Goal: Use online tool/utility: Utilize a website feature to perform a specific function

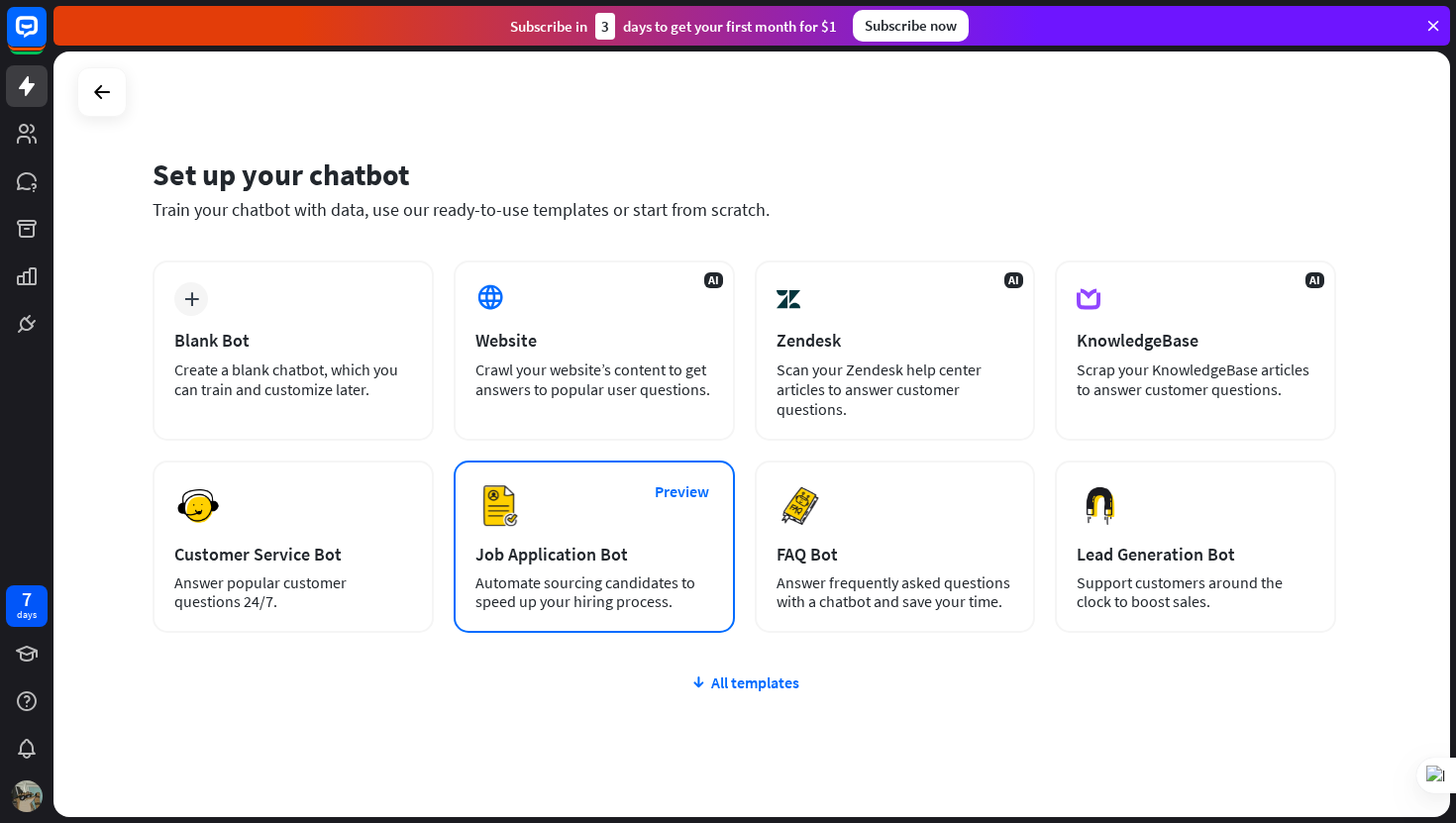
click at [654, 538] on div "Preview Job Application Bot Automate sourcing candidates to speed up your hirin…" at bounding box center [593, 546] width 281 height 172
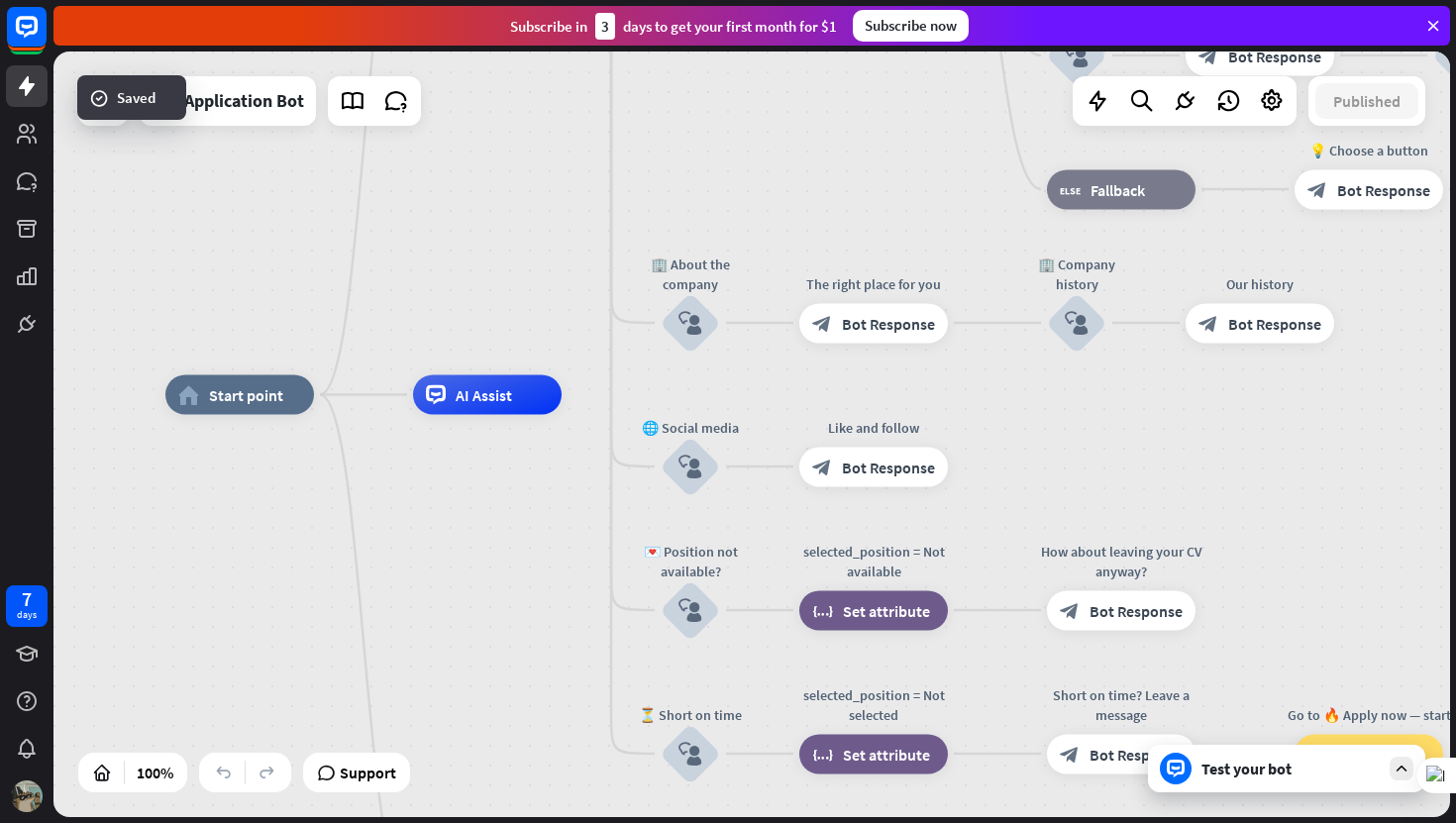
drag, startPoint x: 711, startPoint y: 567, endPoint x: 543, endPoint y: 528, distance: 172.9
click at [543, 528] on div "home_2 Start point Welcome message block_bot_response Bot Response ✨ Main menu …" at bounding box center [863, 777] width 1396 height 765
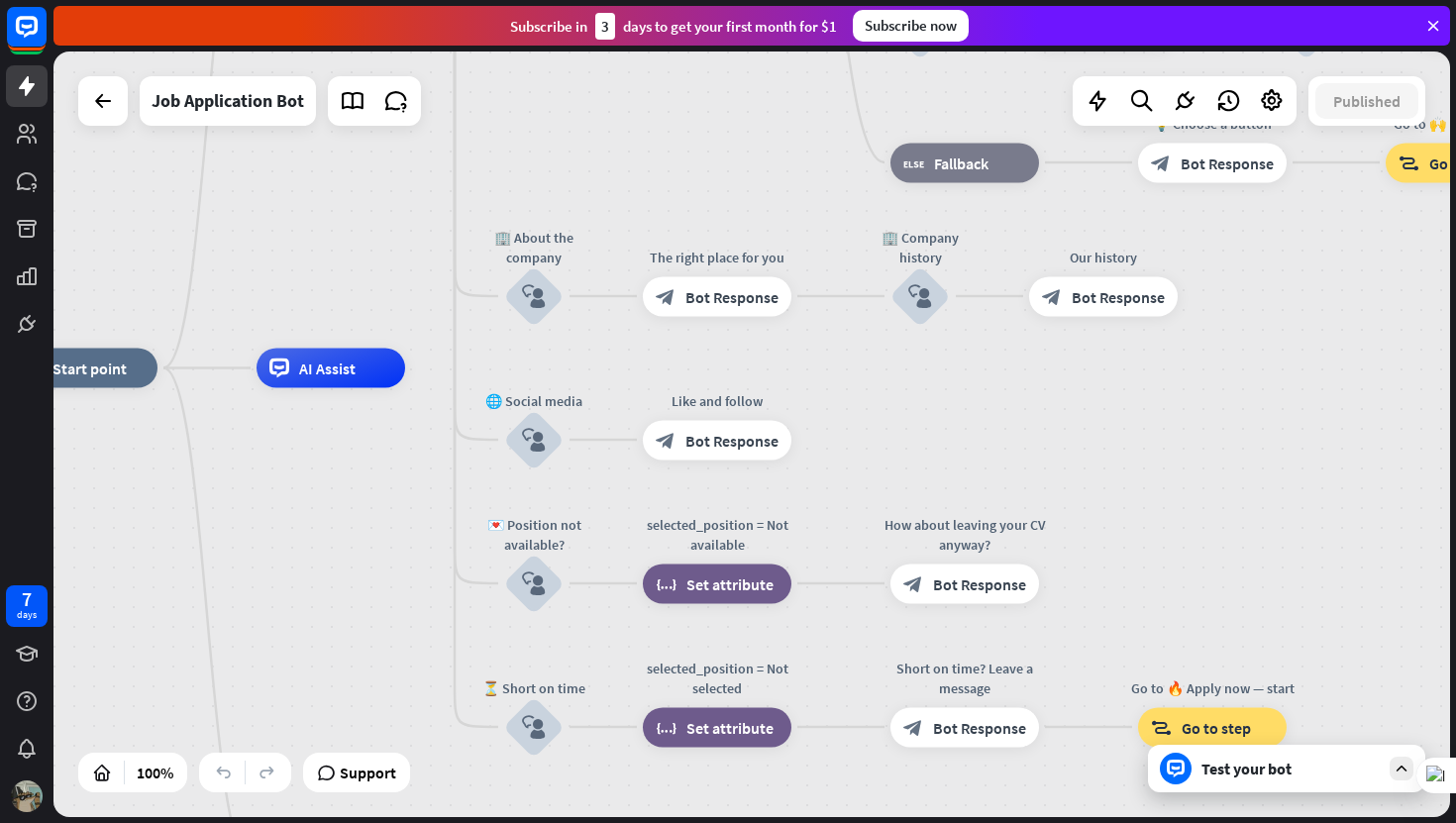
drag, startPoint x: 526, startPoint y: 524, endPoint x: 374, endPoint y: 497, distance: 153.8
click at [374, 497] on div "home_2 Start point Welcome message block_bot_response Bot Response ✨ Main menu …" at bounding box center [707, 750] width 1396 height 765
click at [1229, 771] on div "Test your bot" at bounding box center [1290, 768] width 178 height 20
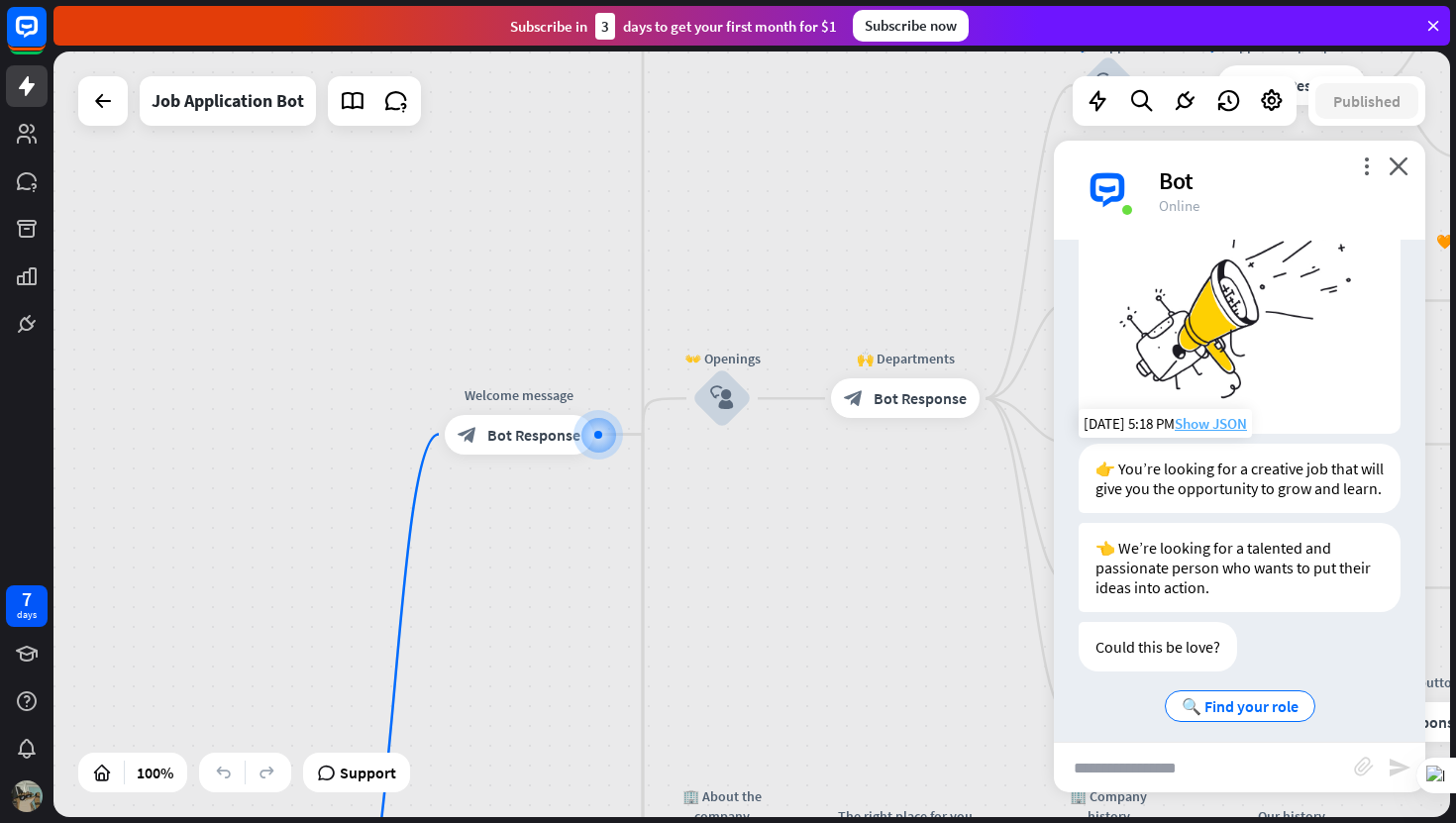
scroll to position [141, 0]
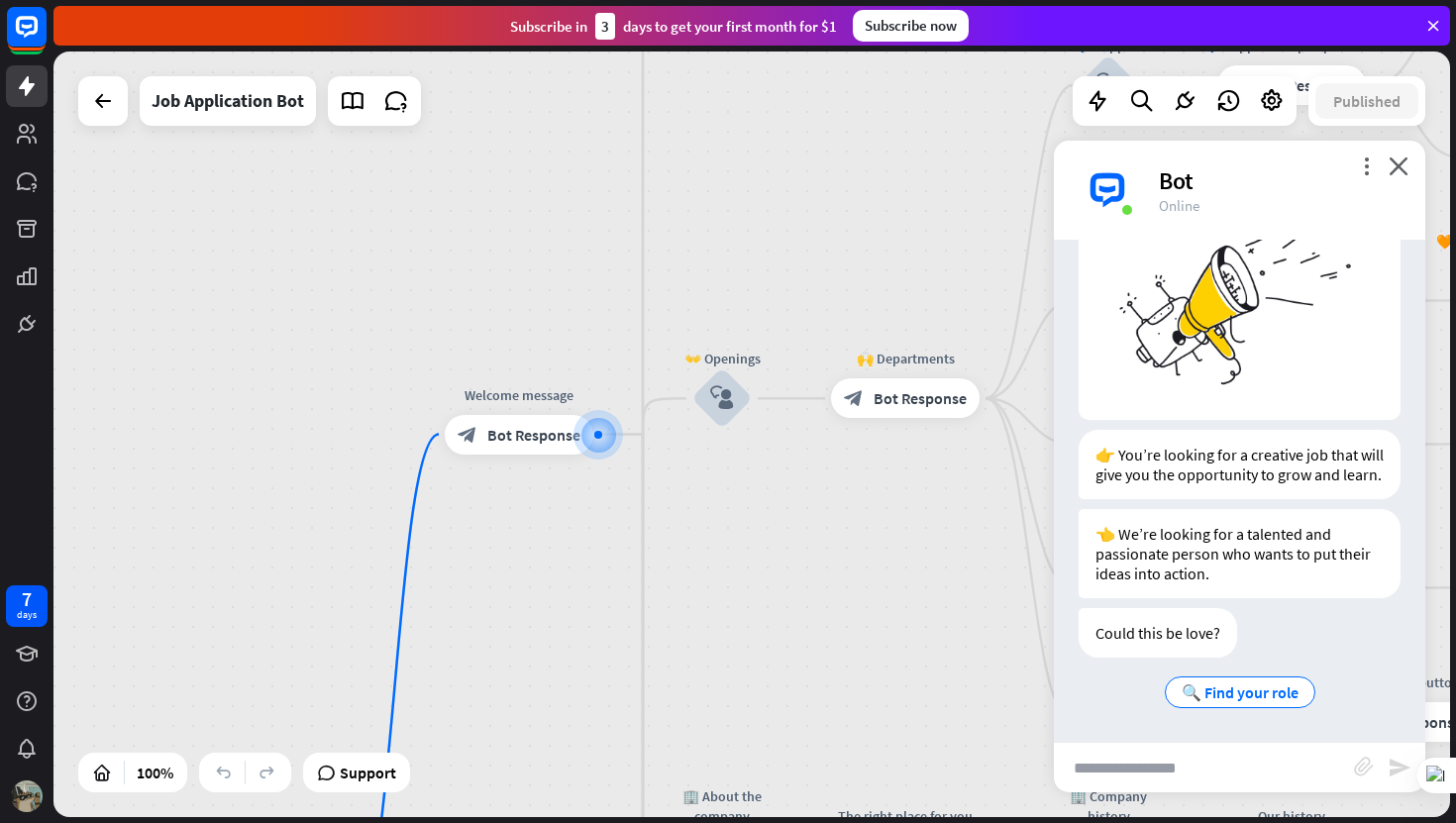
click at [1162, 754] on input "text" at bounding box center [1204, 768] width 300 height 50
click at [1216, 690] on span "🔍 Find your role" at bounding box center [1239, 692] width 117 height 20
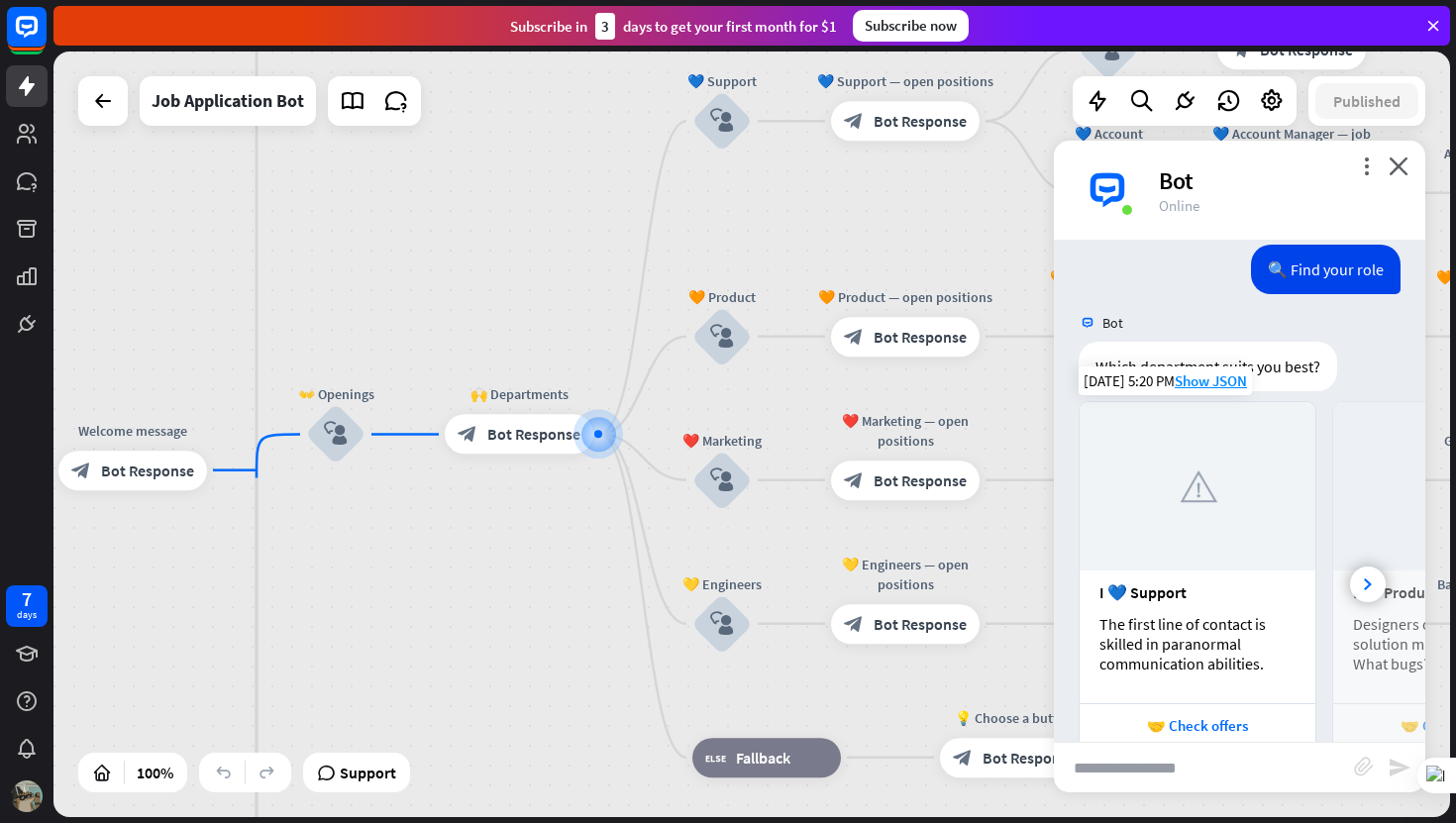
scroll to position [727, 0]
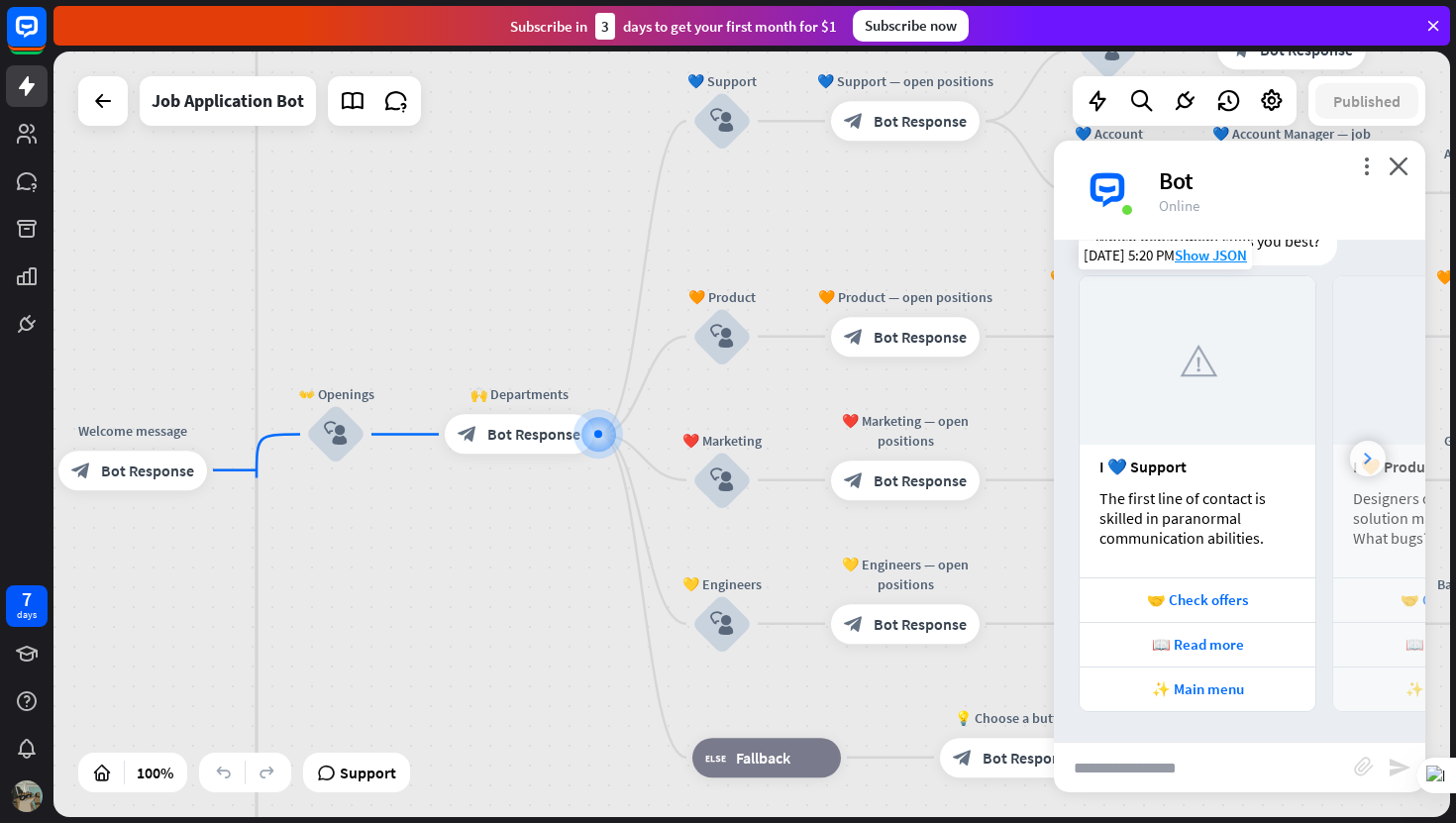
click at [1361, 453] on div at bounding box center [1368, 459] width 36 height 36
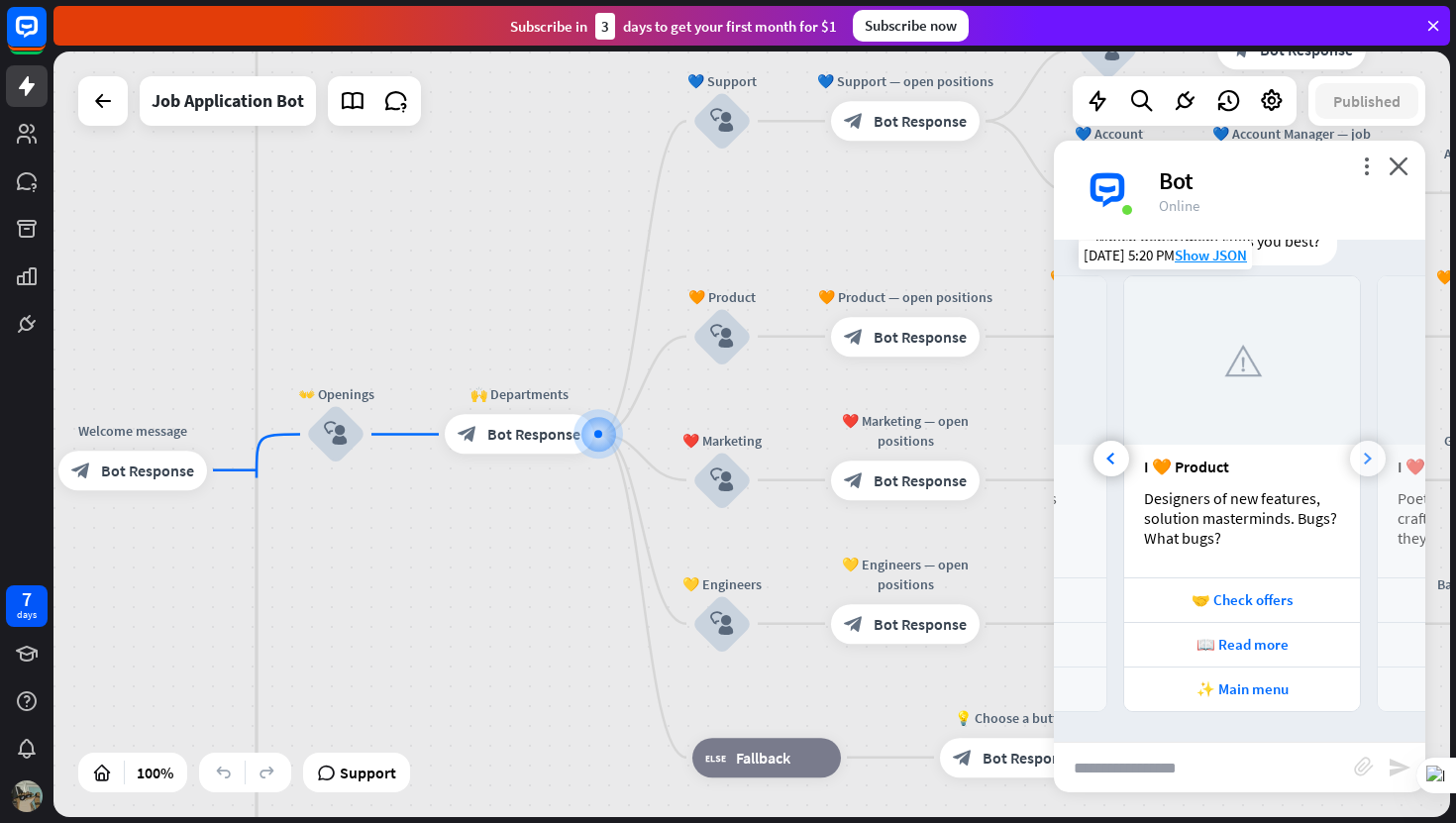
scroll to position [0, 211]
click at [1362, 453] on div at bounding box center [1368, 459] width 36 height 36
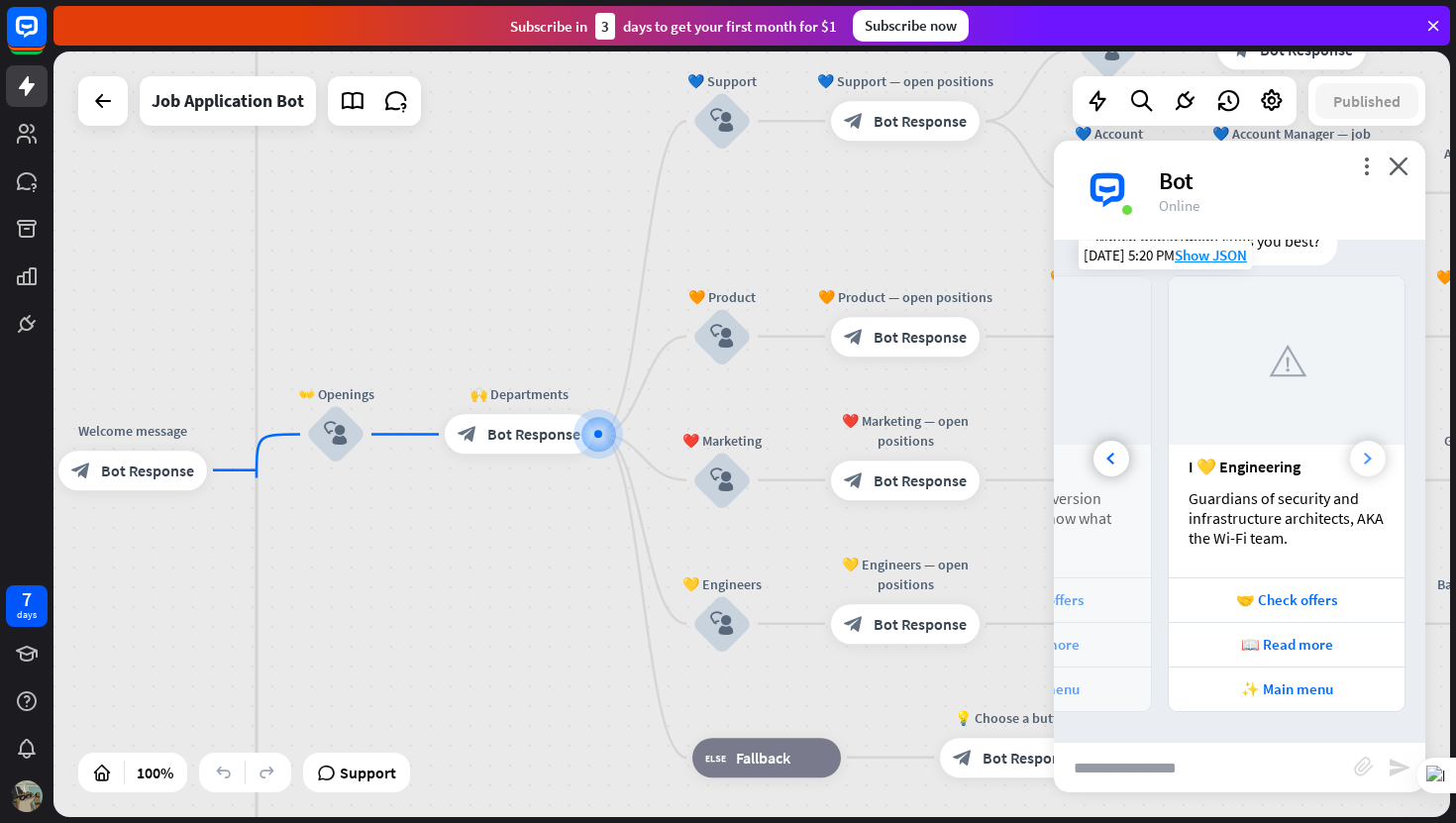
scroll to position [0, 676]
click at [1116, 457] on div at bounding box center [1111, 459] width 36 height 36
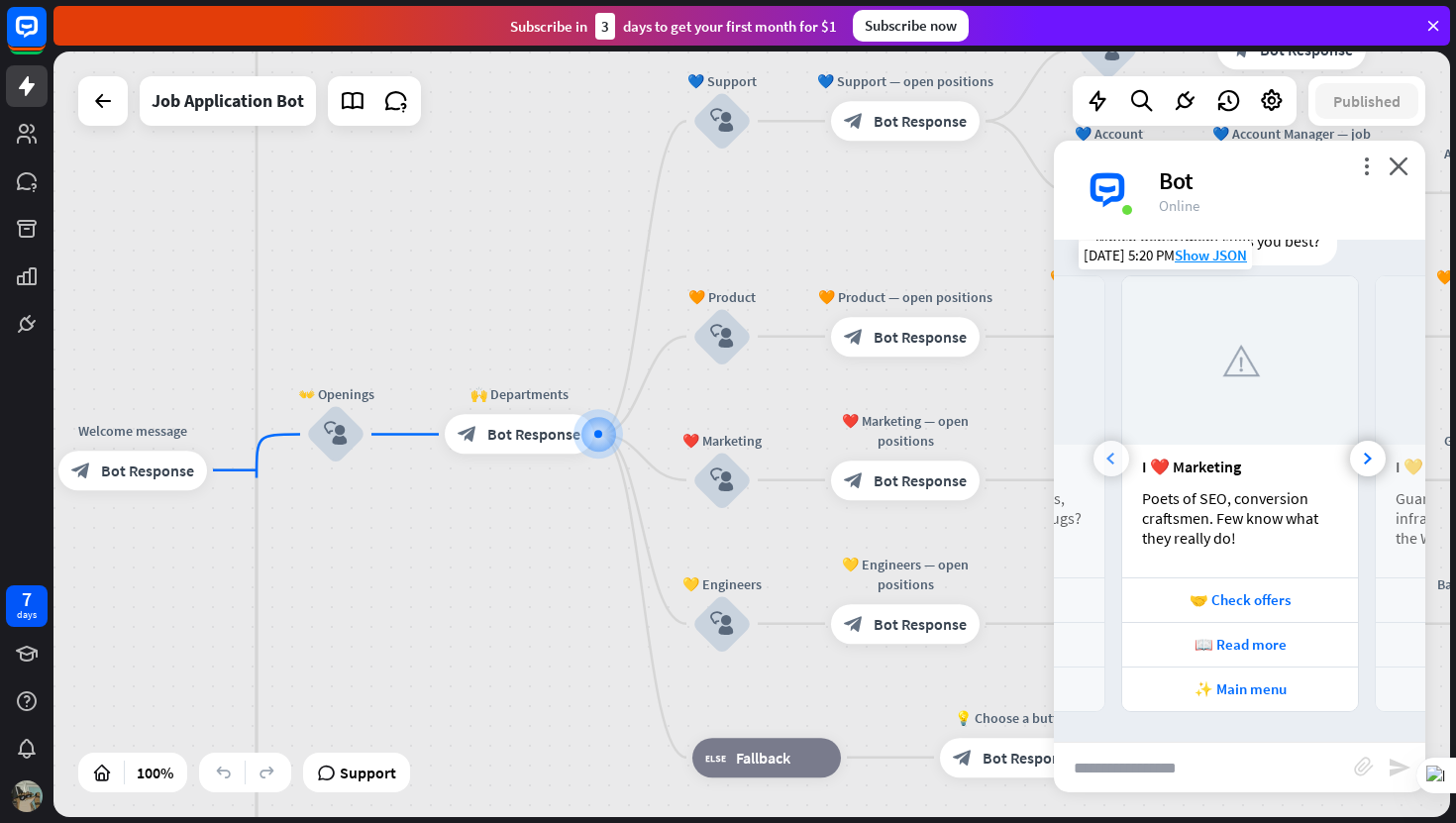
click at [1116, 457] on div at bounding box center [1111, 459] width 36 height 36
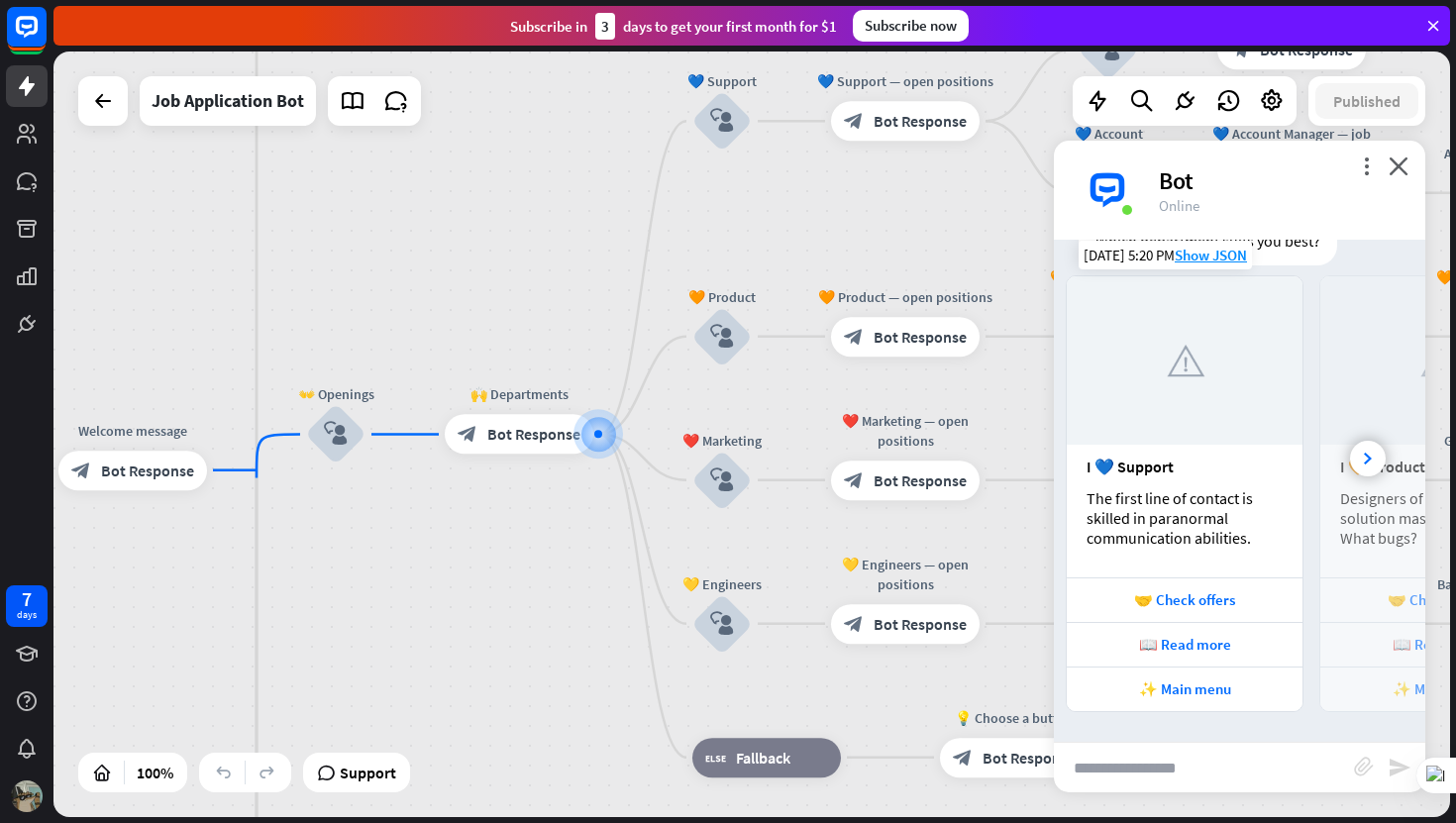
scroll to position [0, 0]
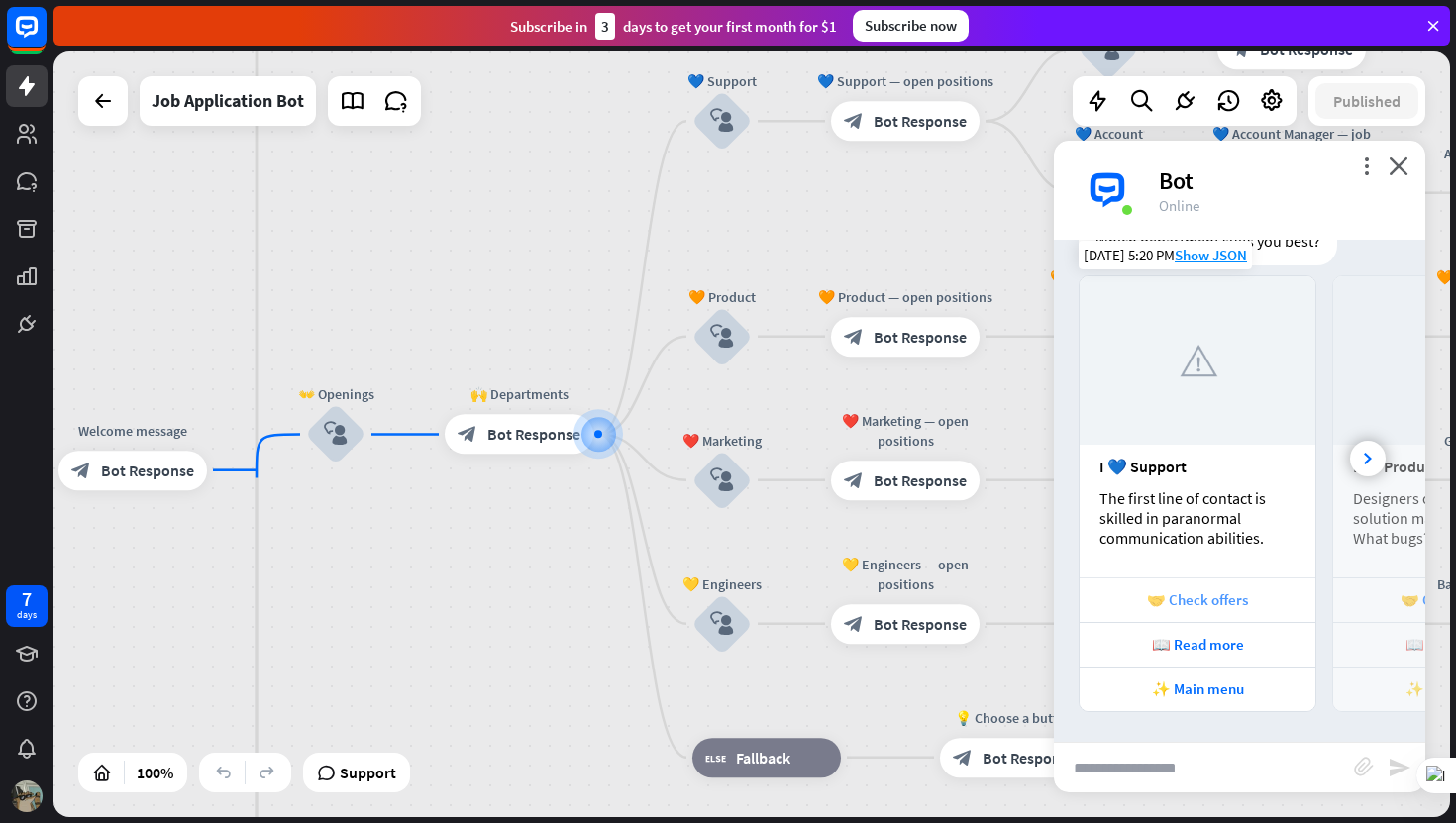
click at [1228, 597] on div "🤝 Check offers" at bounding box center [1197, 599] width 216 height 19
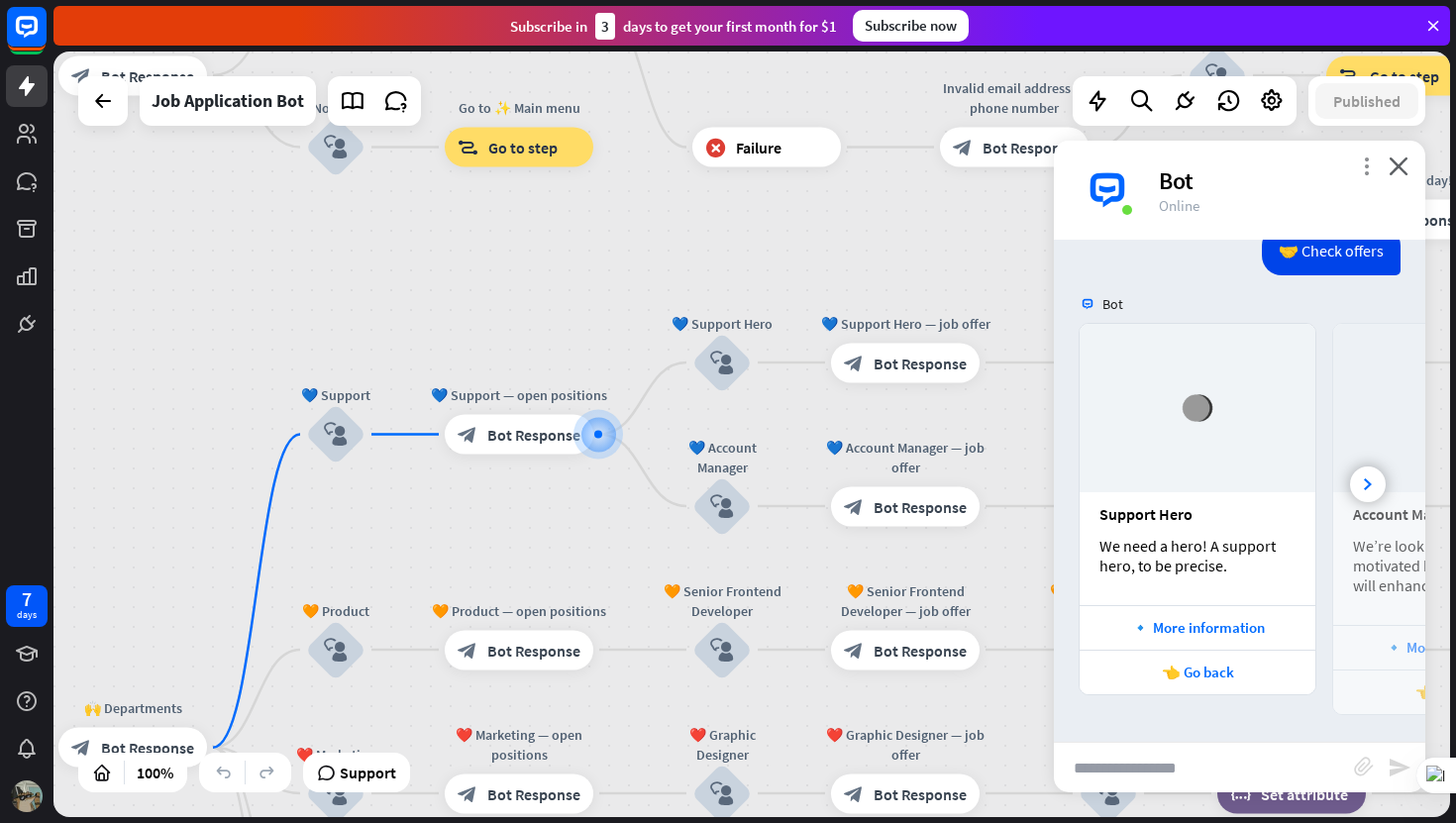
scroll to position [1263, 0]
click at [1367, 156] on icon "more_vert" at bounding box center [1366, 165] width 19 height 19
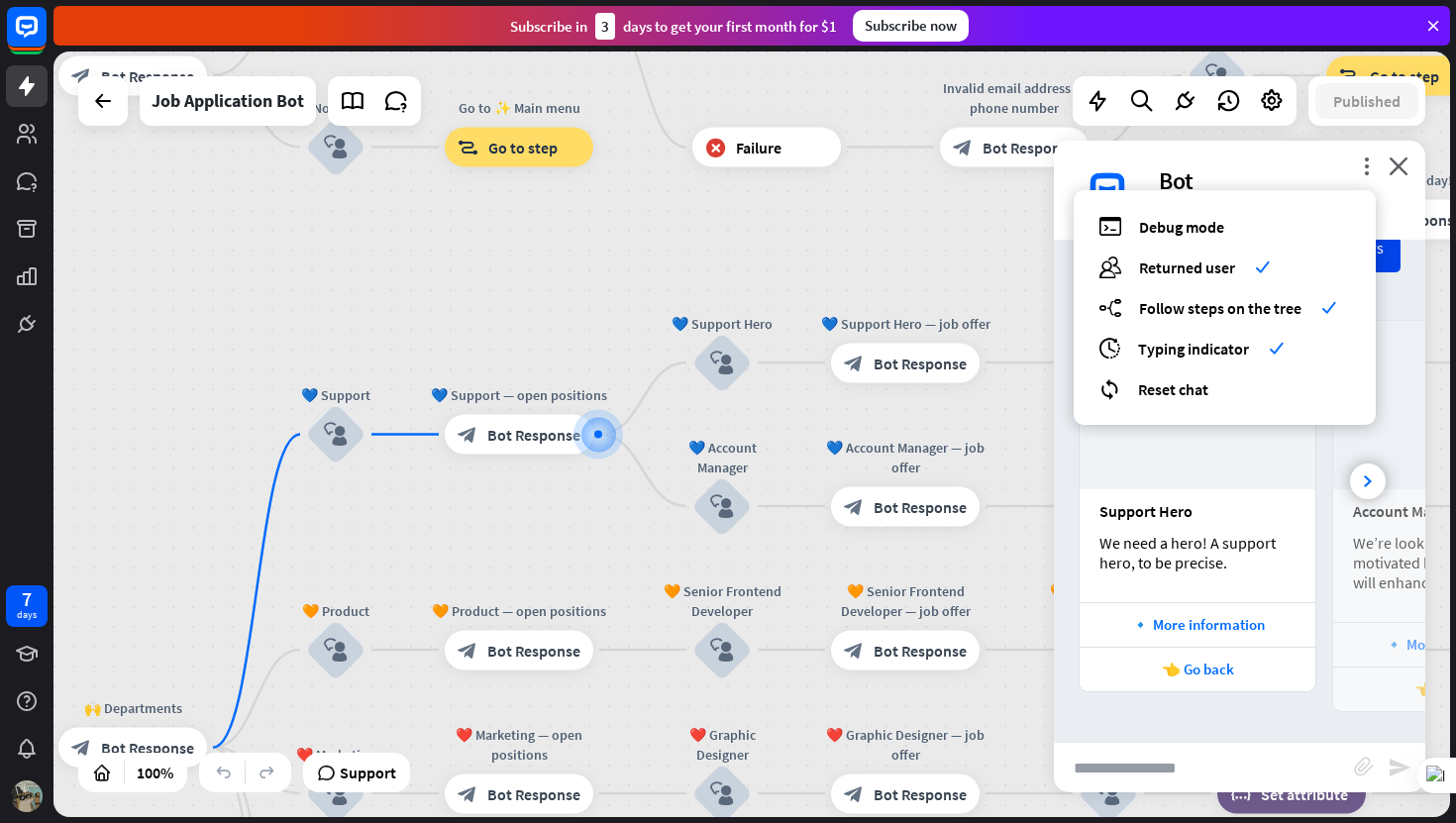
click at [1323, 163] on div "more_vert debug Debug mode users Returned user check builder_tree Follow steps …" at bounding box center [1239, 190] width 371 height 99
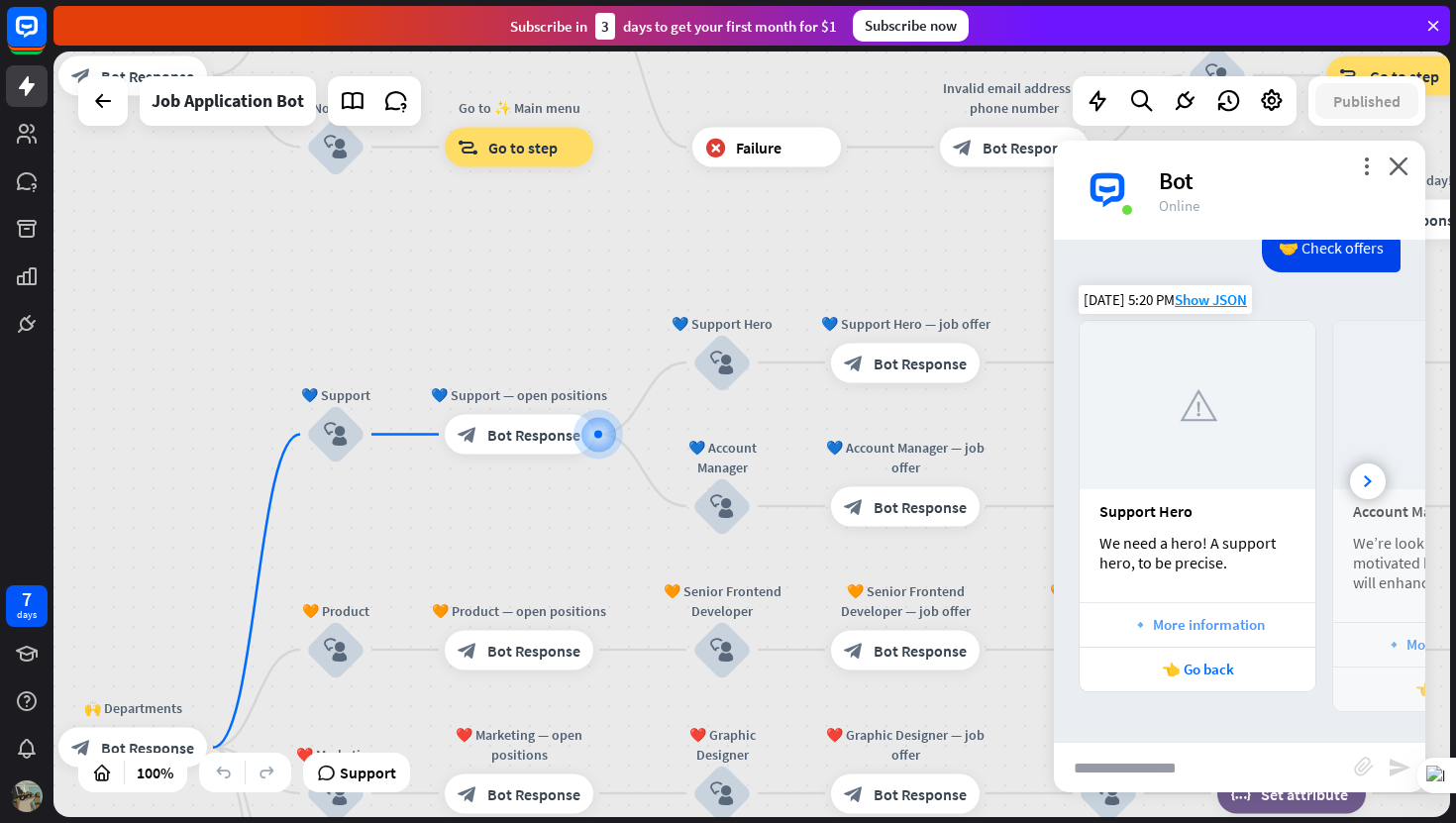
click at [1209, 621] on div "🔹 More information" at bounding box center [1197, 624] width 216 height 19
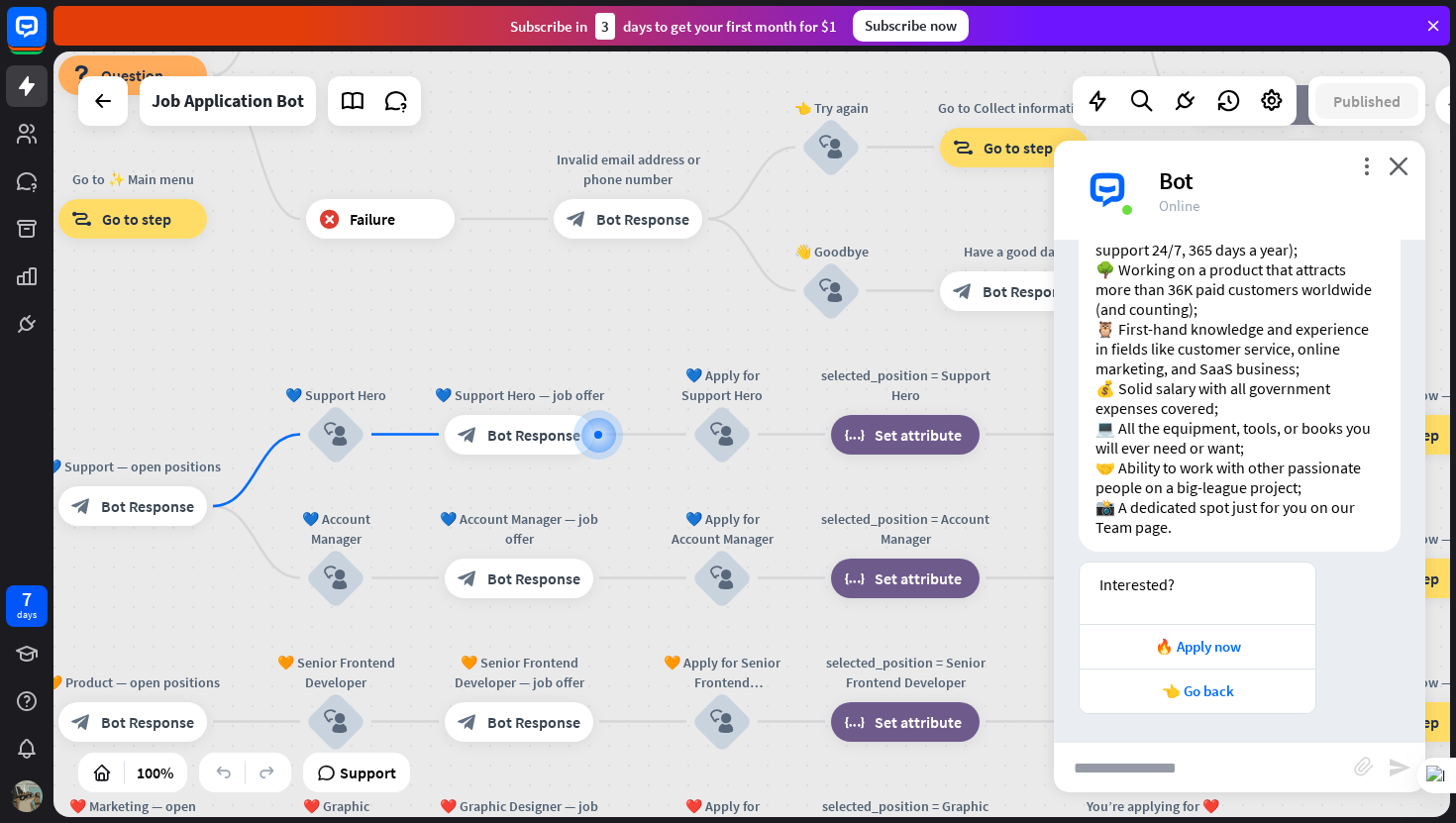
scroll to position [2372, 0]
click at [1201, 642] on div "🔥 Apply now" at bounding box center [1197, 644] width 216 height 19
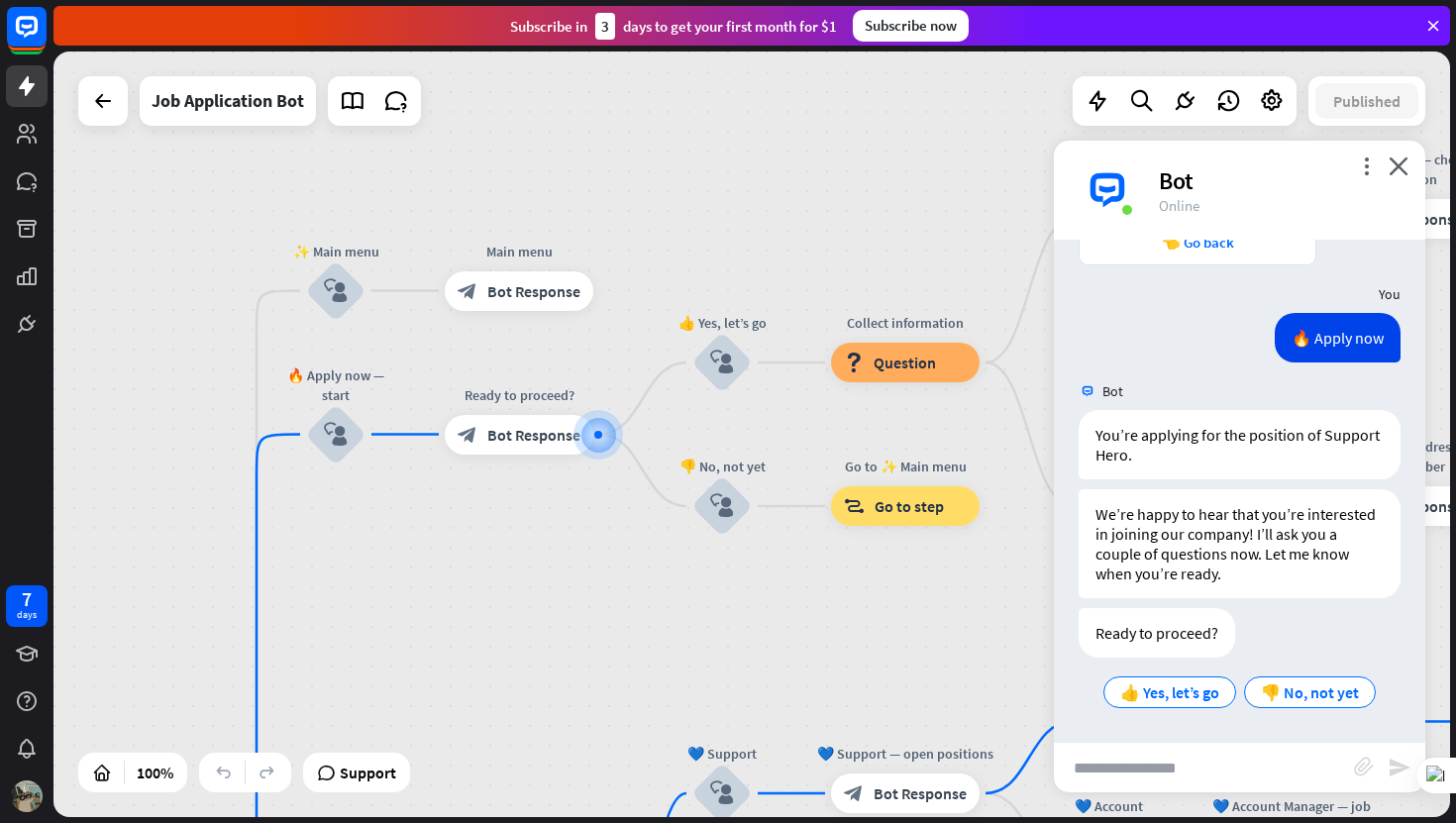
scroll to position [2819, 0]
click at [1197, 684] on span "👍 Yes, let’s go" at bounding box center [1169, 692] width 99 height 20
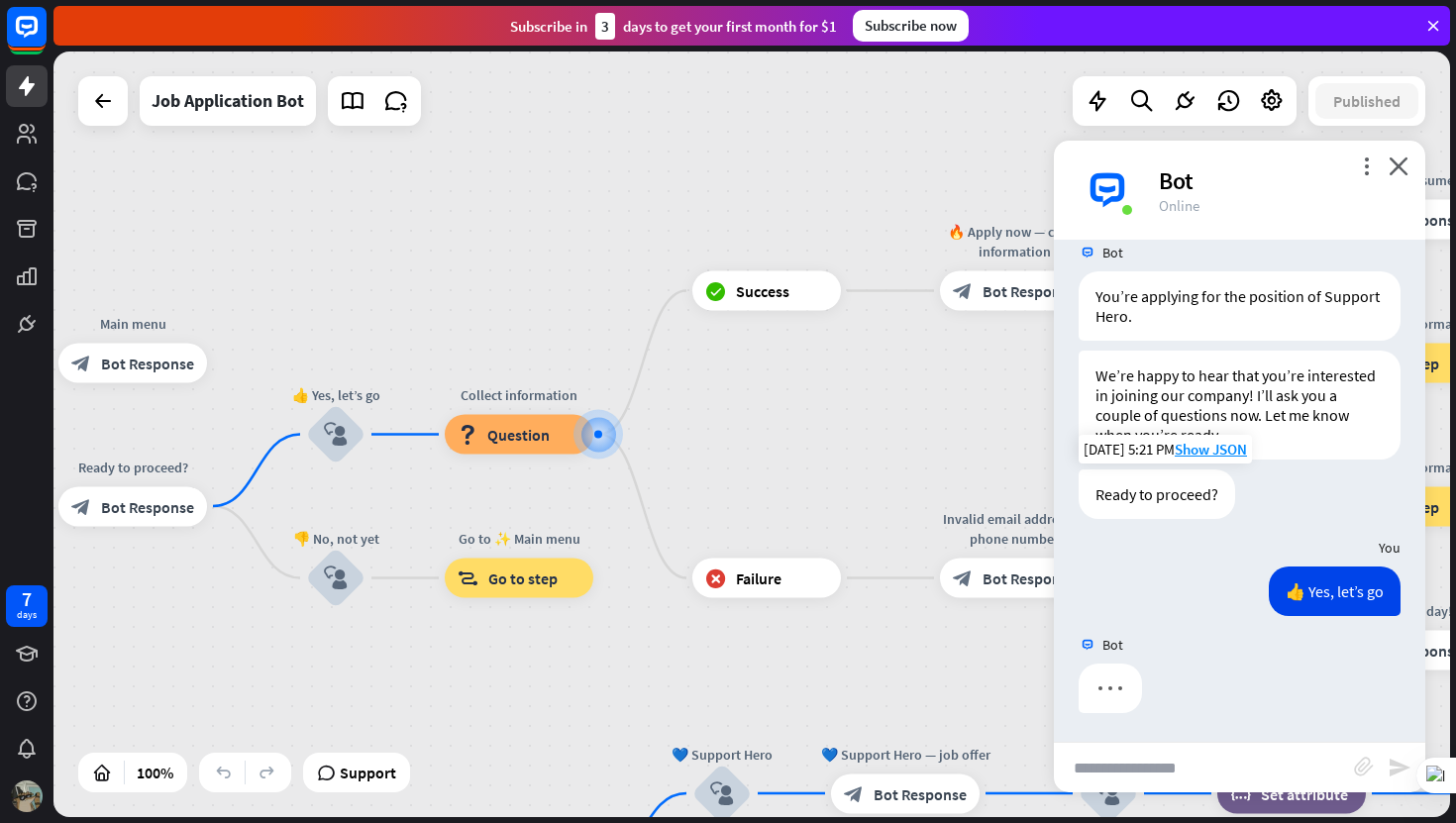
scroll to position [2959, 0]
click at [1172, 766] on input "text" at bounding box center [1204, 768] width 300 height 50
type input "**"
click at [1173, 775] on input "**" at bounding box center [1204, 768] width 300 height 50
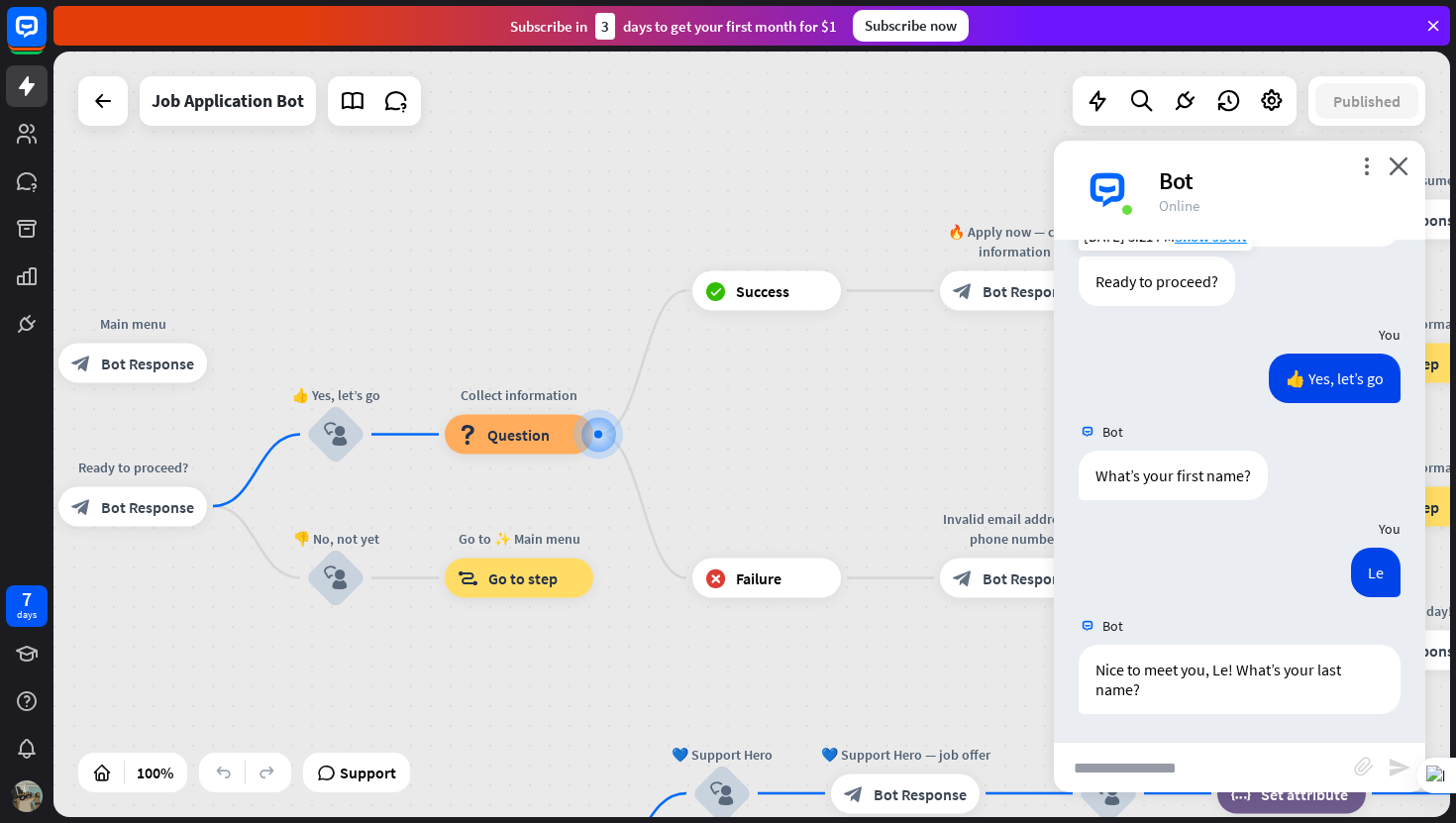
scroll to position [3172, 0]
type input "*"
type input "****"
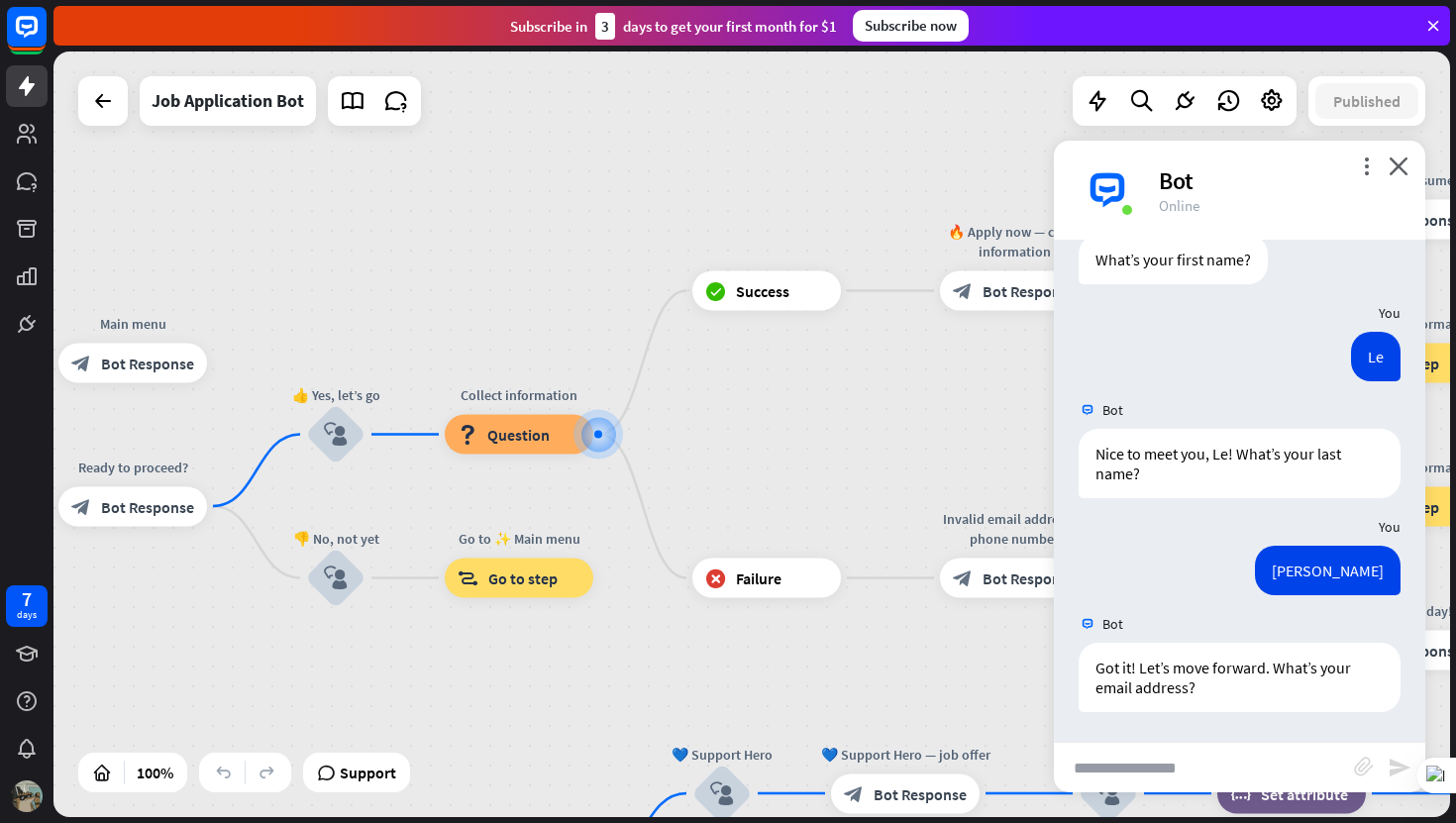
scroll to position [3386, 0]
type input "**********"
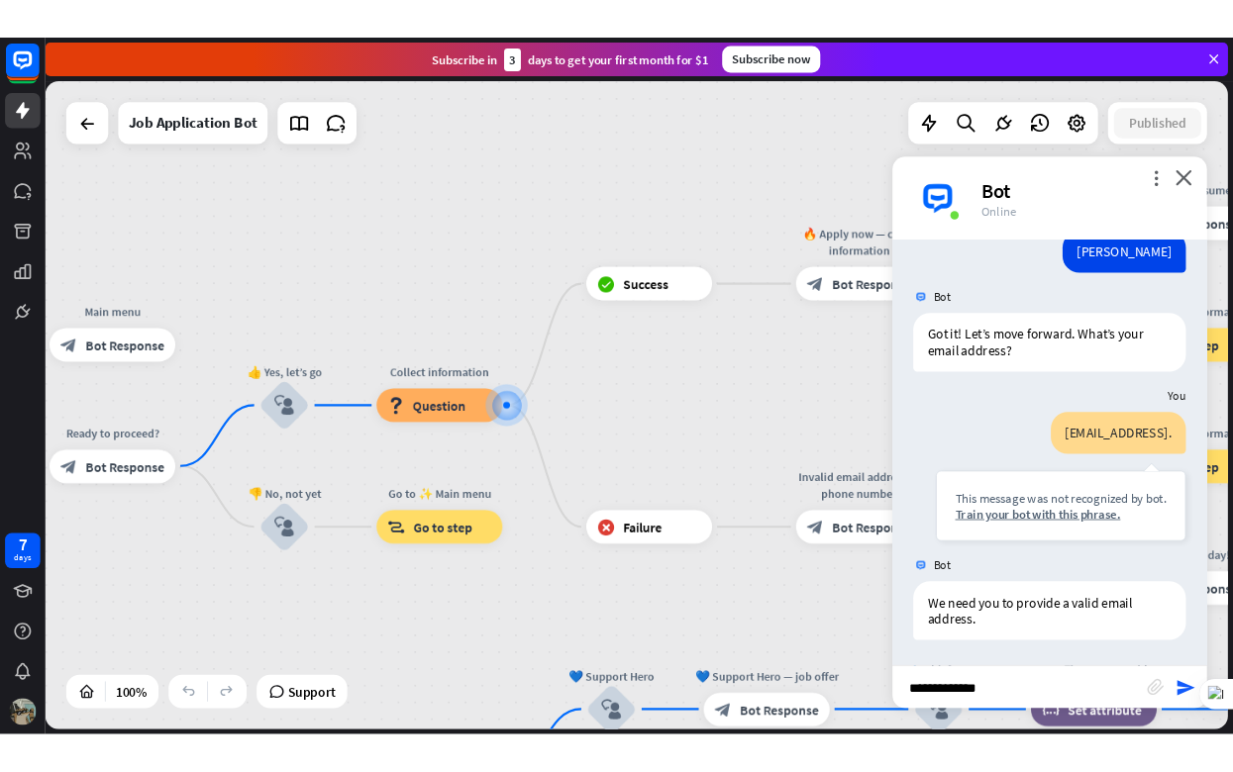
scroll to position [3703, 0]
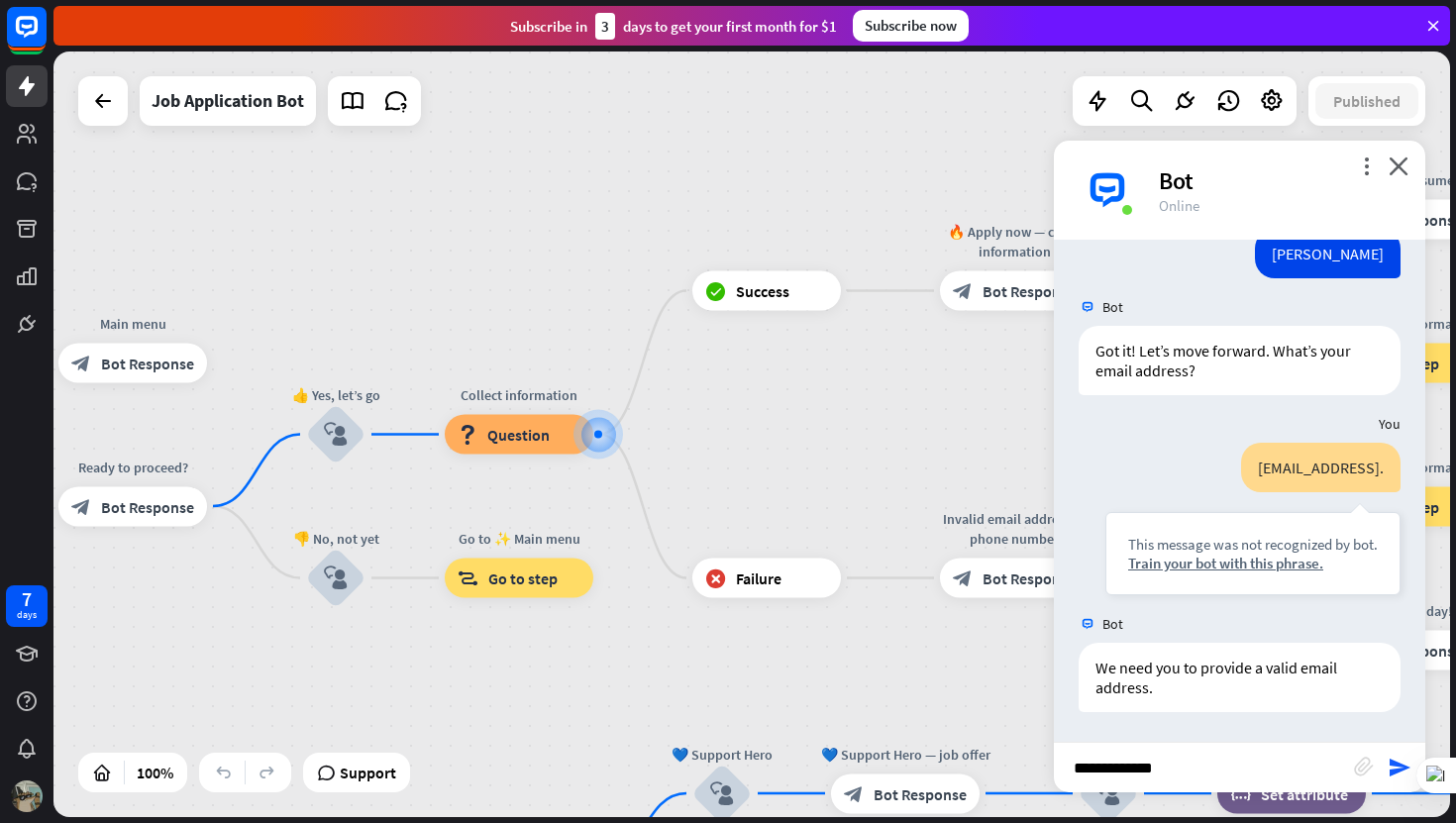
click at [1145, 766] on input "**********" at bounding box center [1204, 768] width 300 height 50
